Goal: Find specific page/section: Find specific page/section

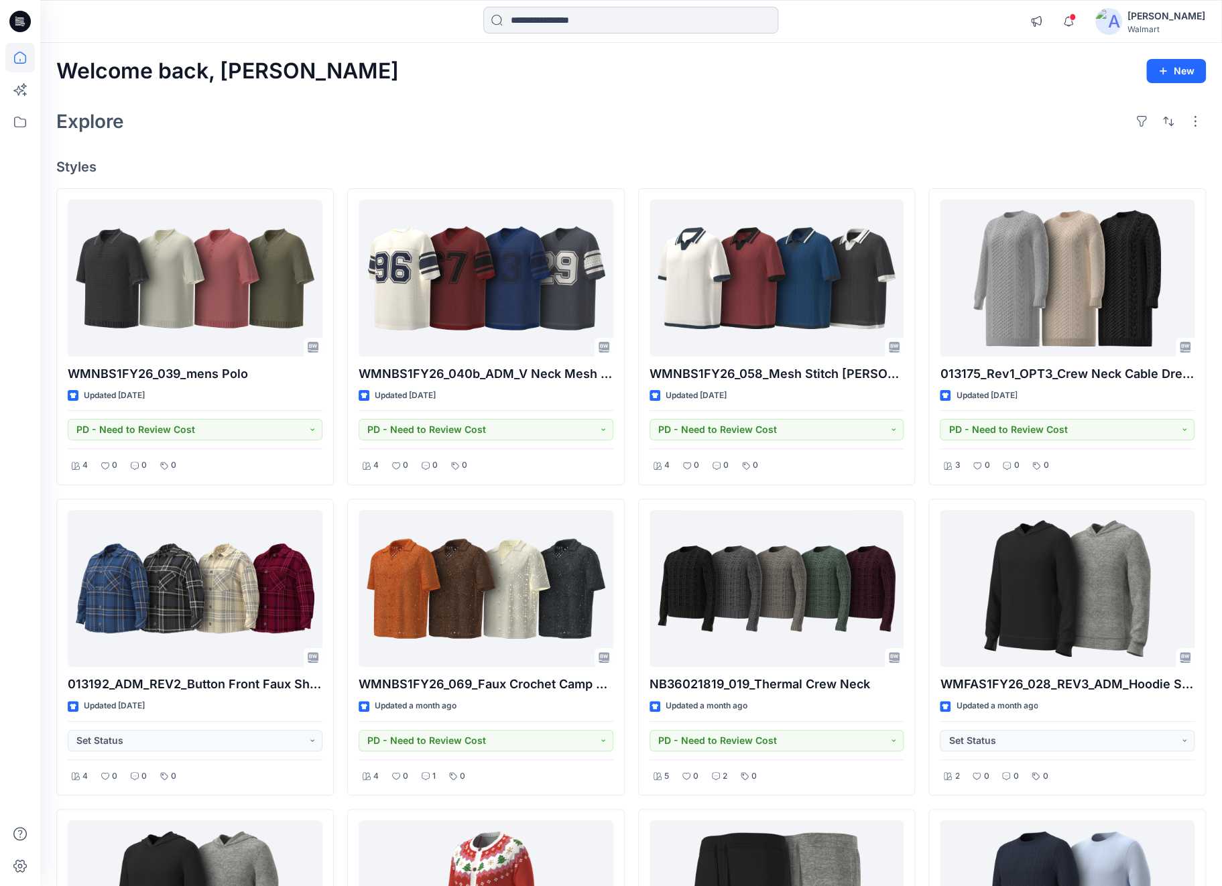
click at [565, 21] on input at bounding box center [630, 20] width 295 height 27
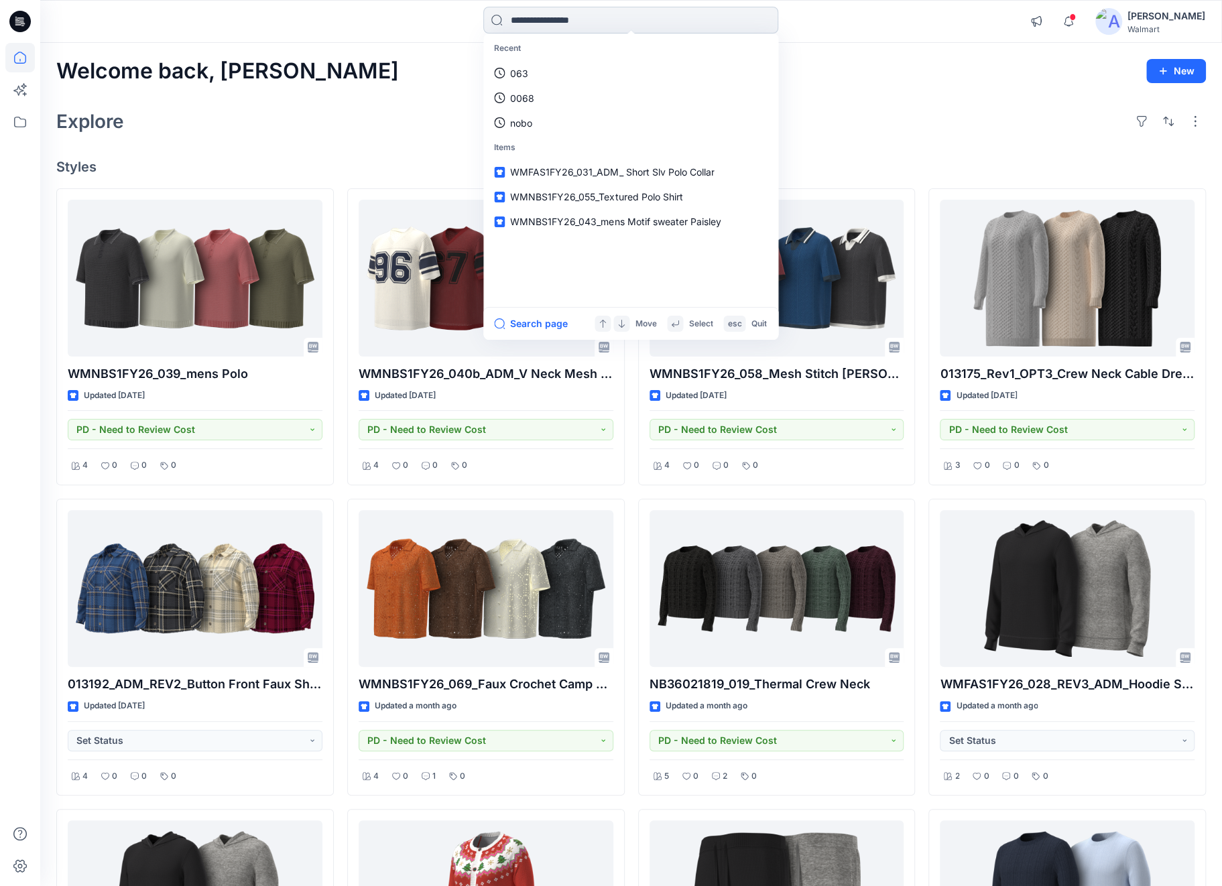
paste input "**********"
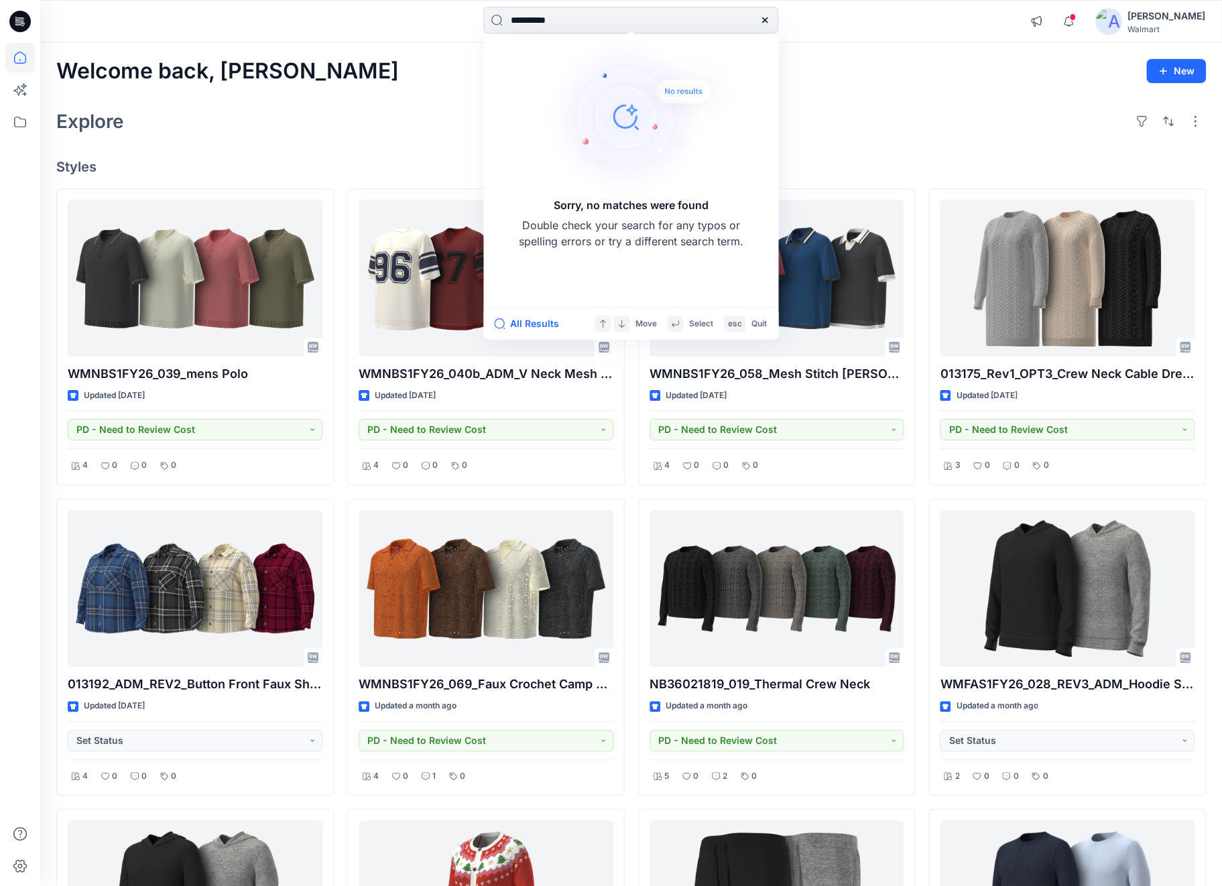
type input "**********"
click at [763, 19] on icon at bounding box center [765, 20] width 11 height 11
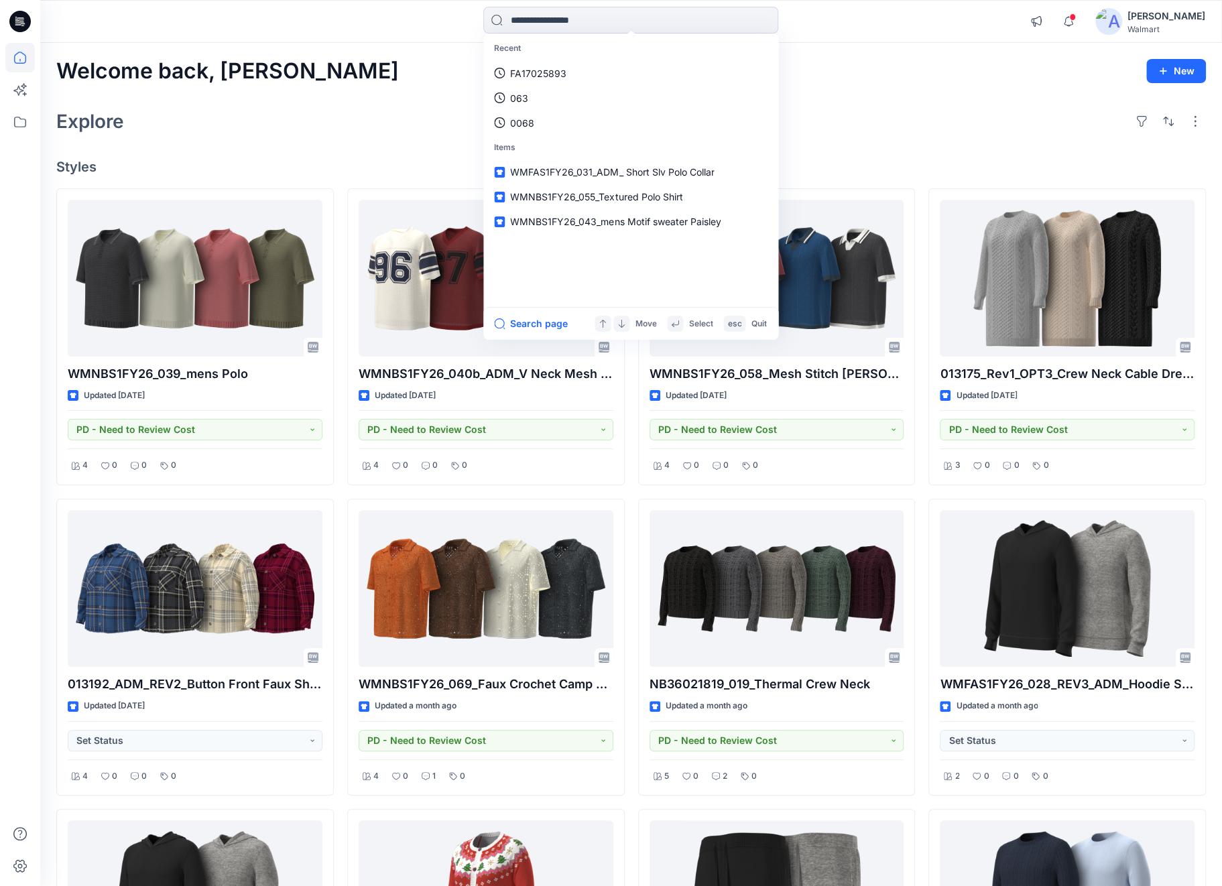
click at [980, 79] on div "Welcome back, [PERSON_NAME]" at bounding box center [631, 71] width 1150 height 25
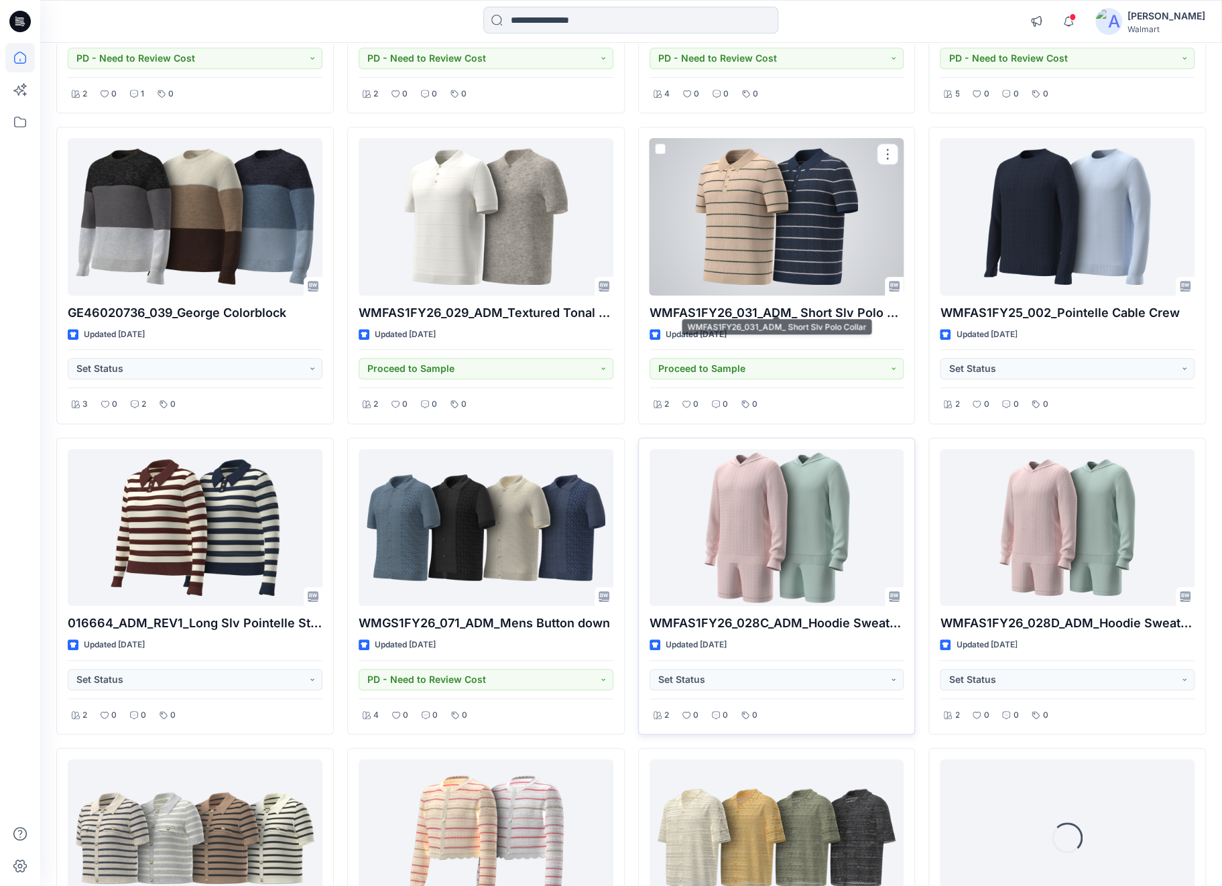
scroll to position [4339, 0]
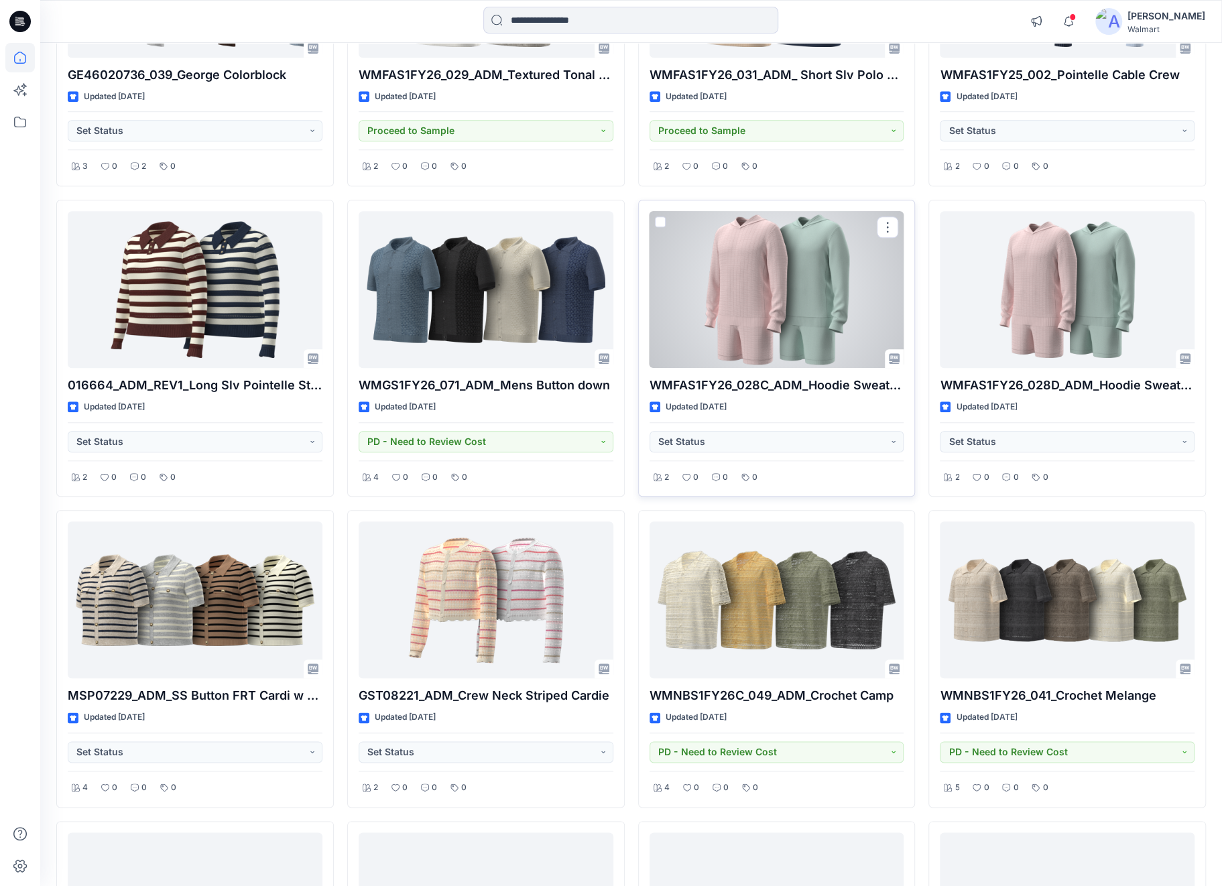
click at [759, 292] on div at bounding box center [777, 289] width 255 height 157
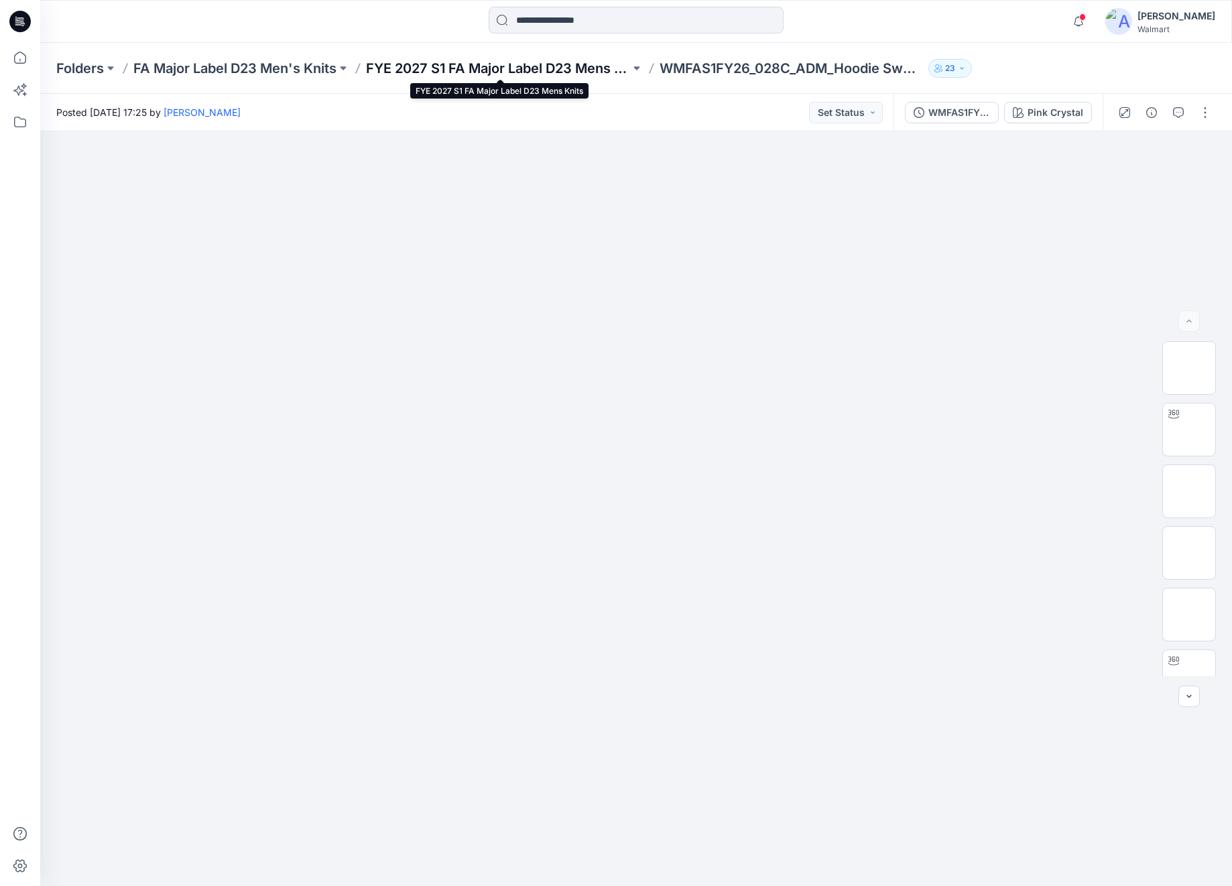
click at [527, 64] on p "FYE 2027 S1 FA Major Label D23 Mens Knits" at bounding box center [498, 68] width 264 height 19
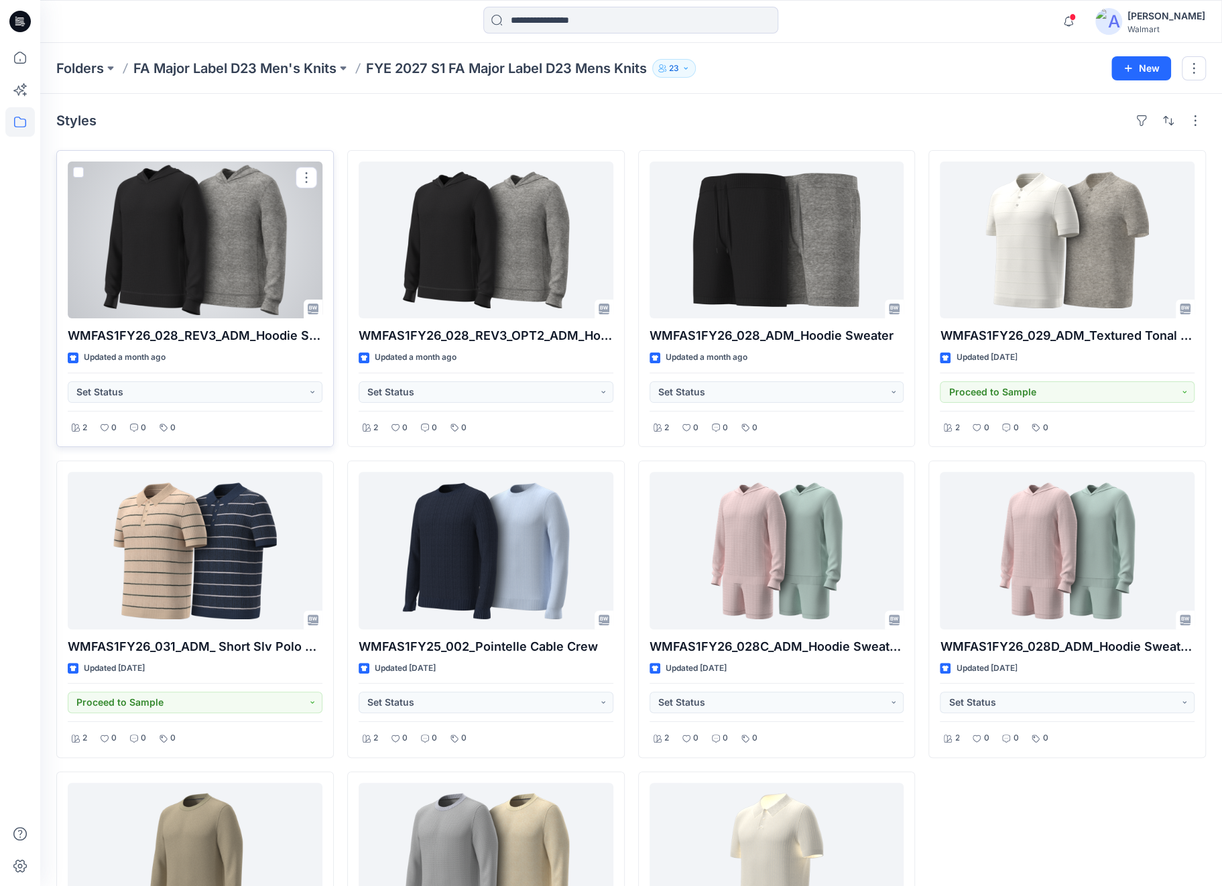
click at [241, 245] on div at bounding box center [195, 240] width 255 height 157
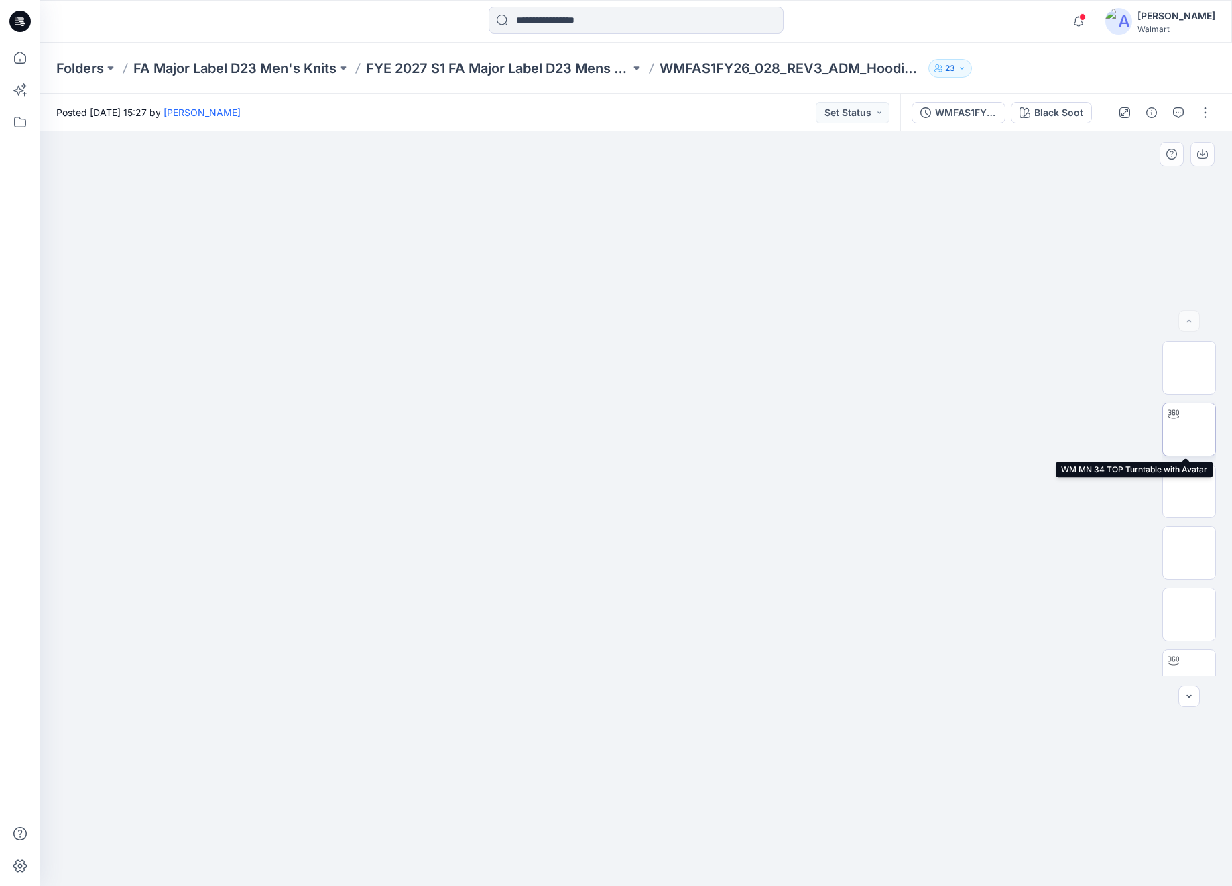
click at [1189, 430] on img at bounding box center [1189, 430] width 0 height 0
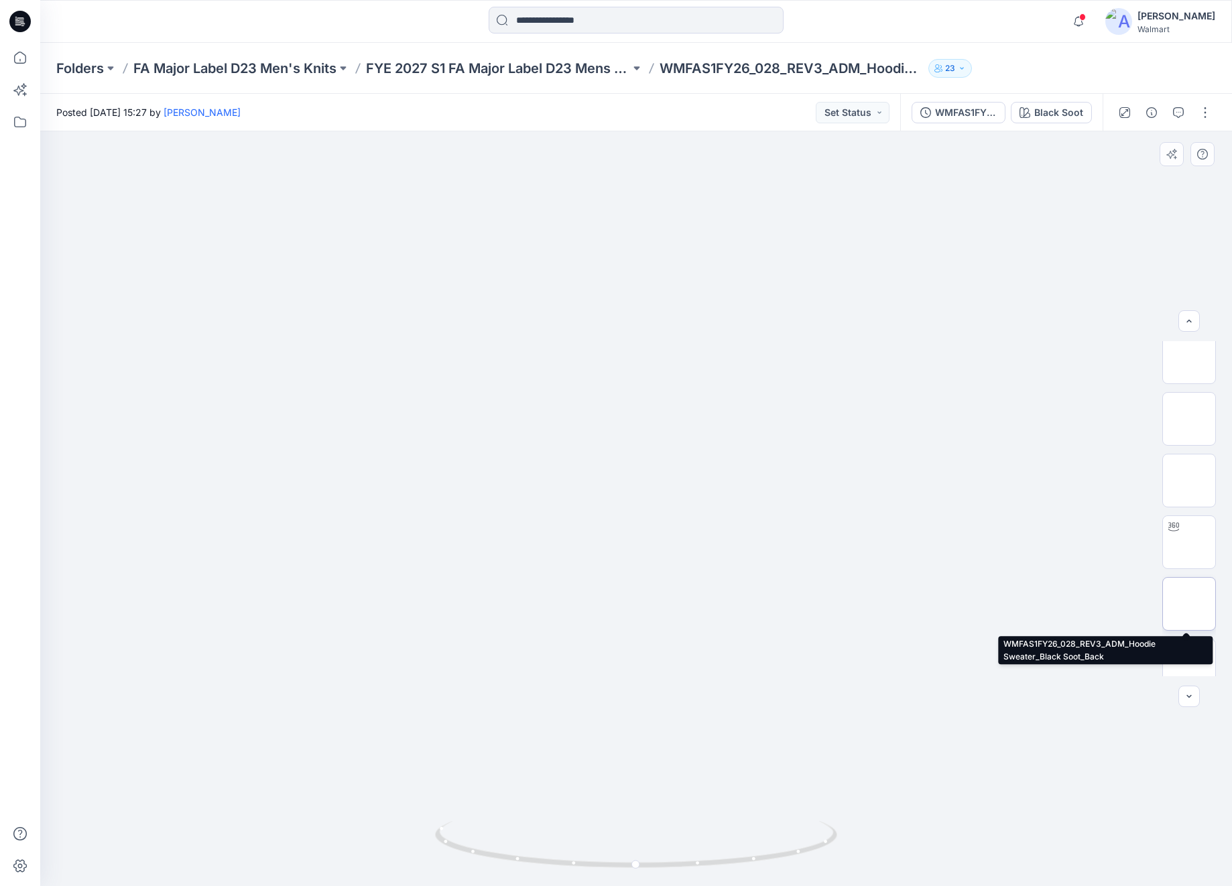
scroll to position [274, 0]
drag, startPoint x: 192, startPoint y: 797, endPoint x: 188, endPoint y: 782, distance: 15.8
click at [193, 797] on div at bounding box center [636, 508] width 1192 height 755
click at [994, 805] on div at bounding box center [636, 508] width 1192 height 755
